Goal: Transaction & Acquisition: Purchase product/service

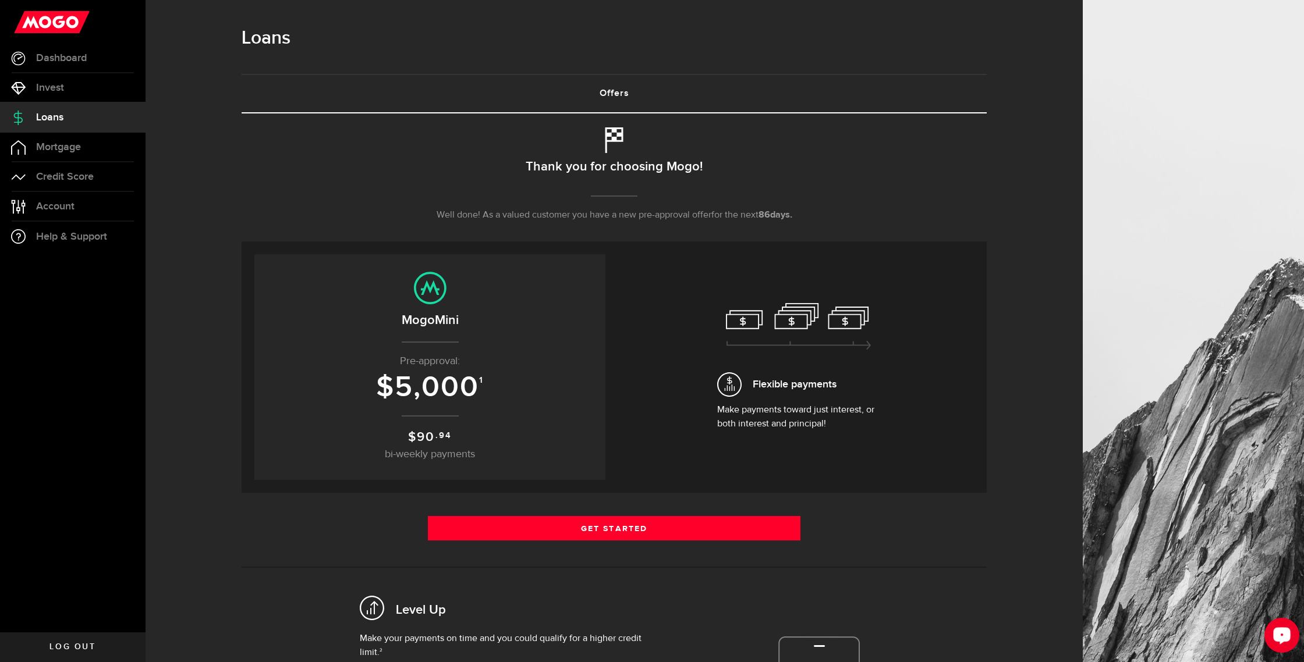
click at [1283, 640] on div "Open LiveChat chat widget" at bounding box center [1282, 635] width 20 height 20
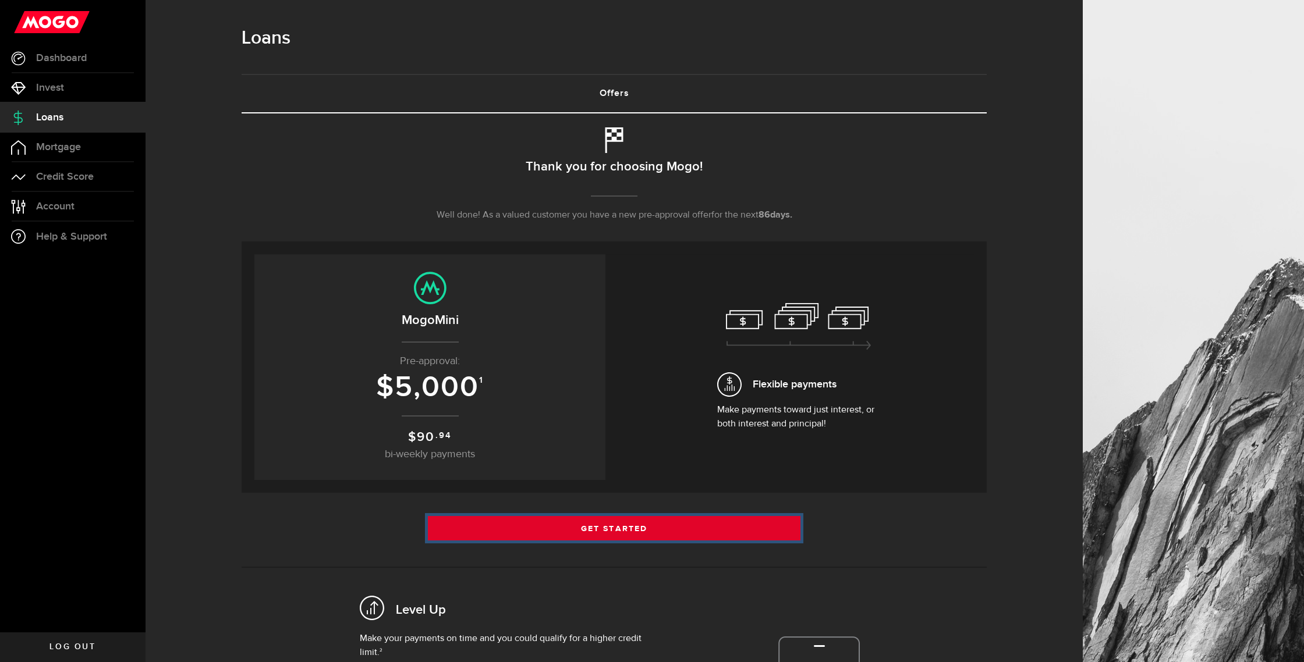
click at [606, 530] on link "Get Started" at bounding box center [614, 528] width 372 height 24
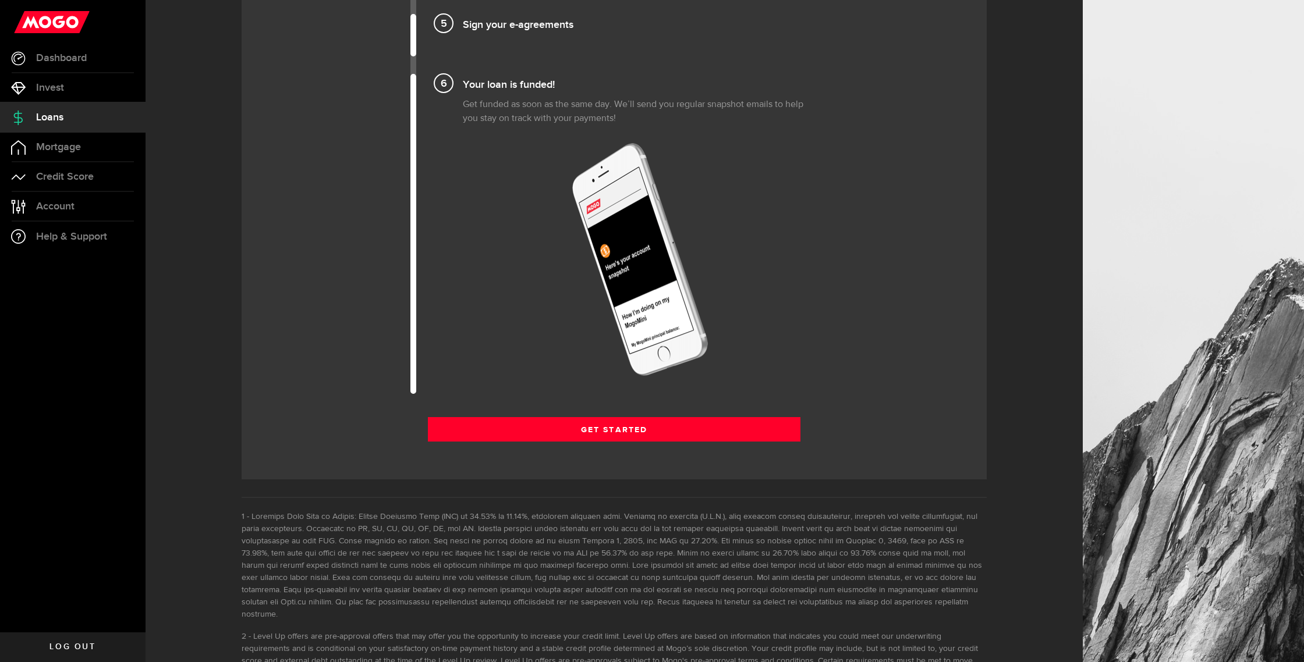
scroll to position [1469, 0]
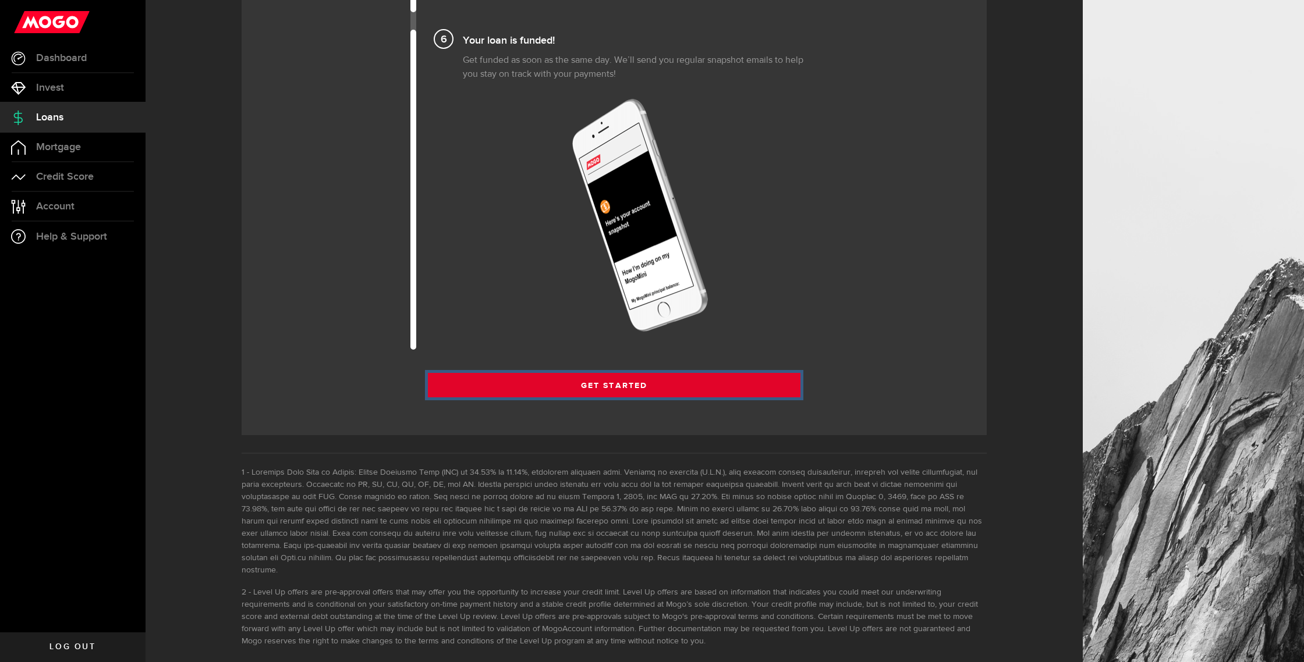
click at [583, 384] on link "Get Started" at bounding box center [614, 385] width 372 height 24
